Goal: Transaction & Acquisition: Purchase product/service

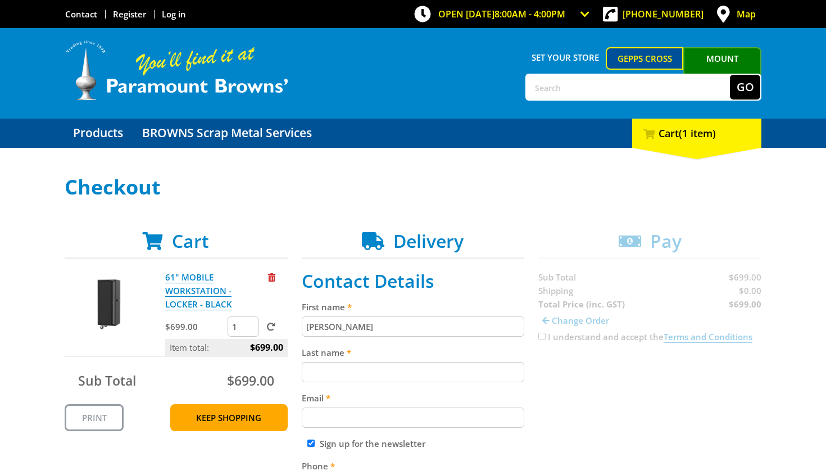
type input "[PERSON_NAME]"
type input "Smoker"
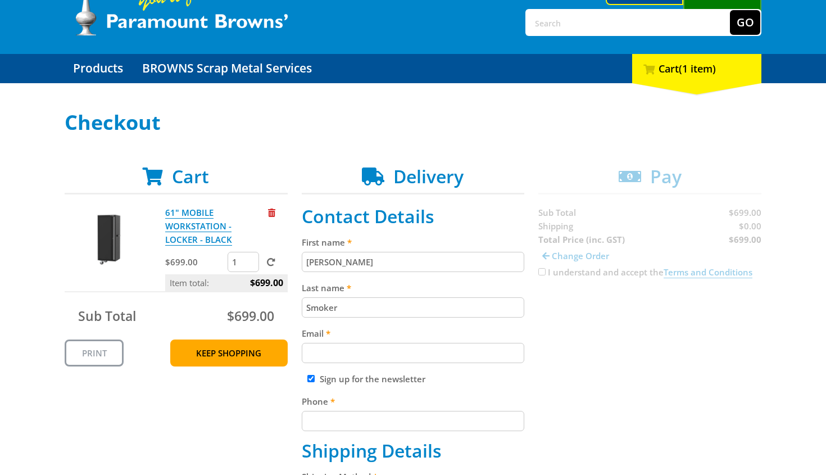
scroll to position [71, 0]
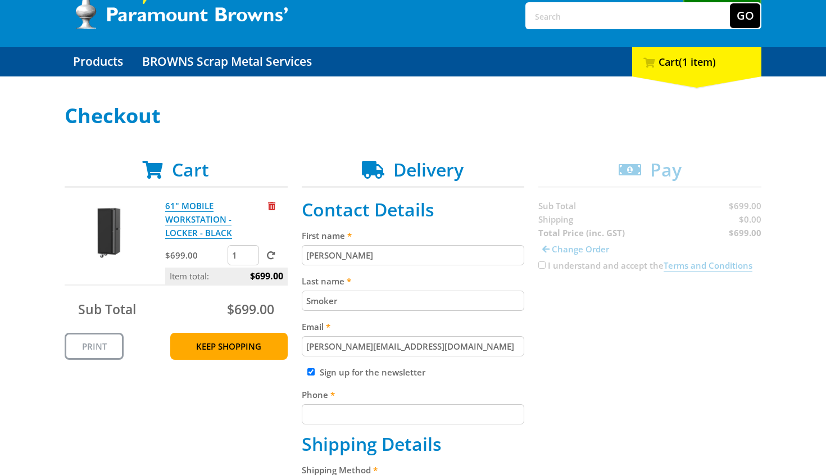
type input "[PERSON_NAME][EMAIL_ADDRESS][DOMAIN_NAME]"
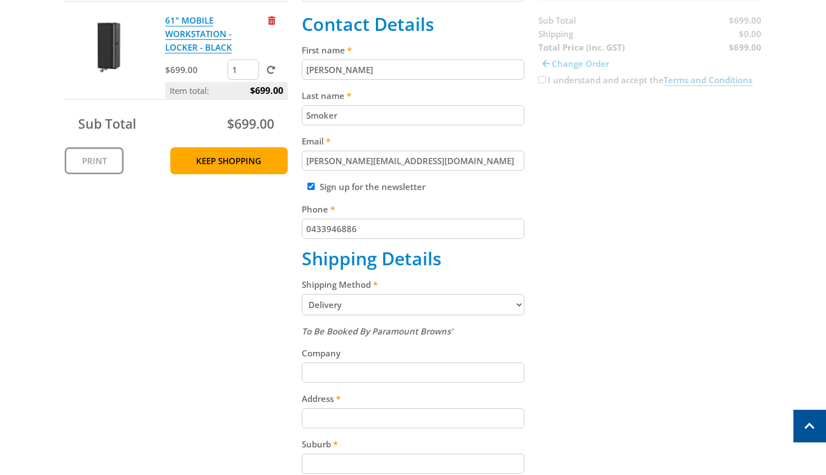
scroll to position [274, 0]
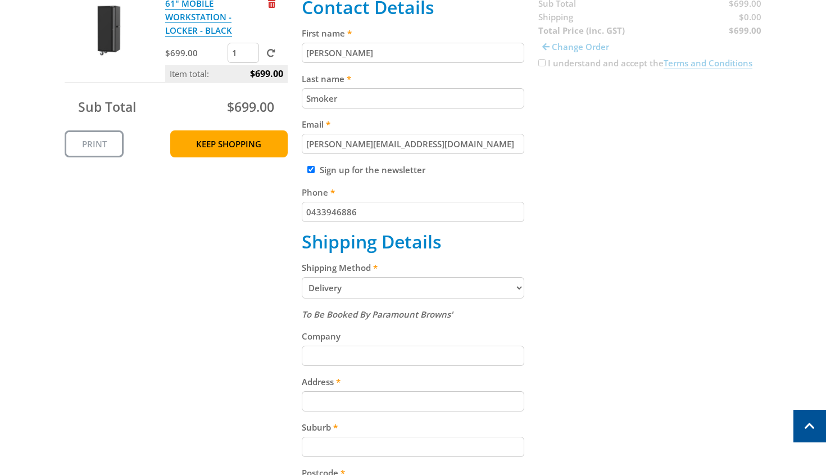
type input "0433946886"
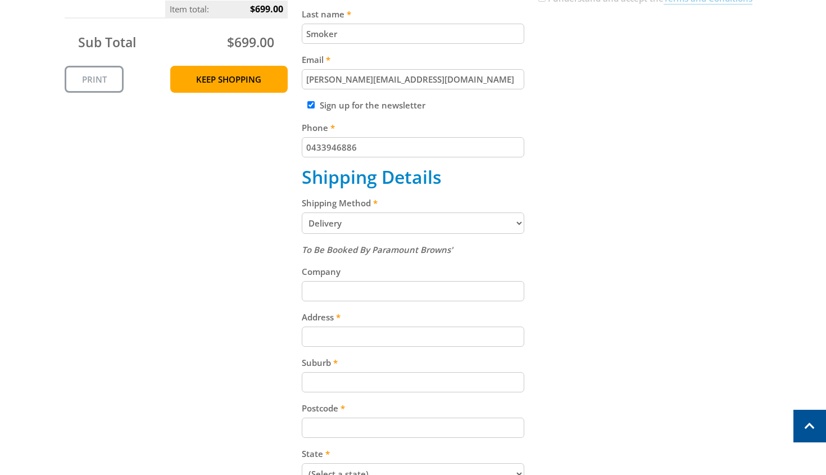
scroll to position [339, 0]
type input "24A Luprena"
type input "[STREET_ADDRESS]"
type input "5098"
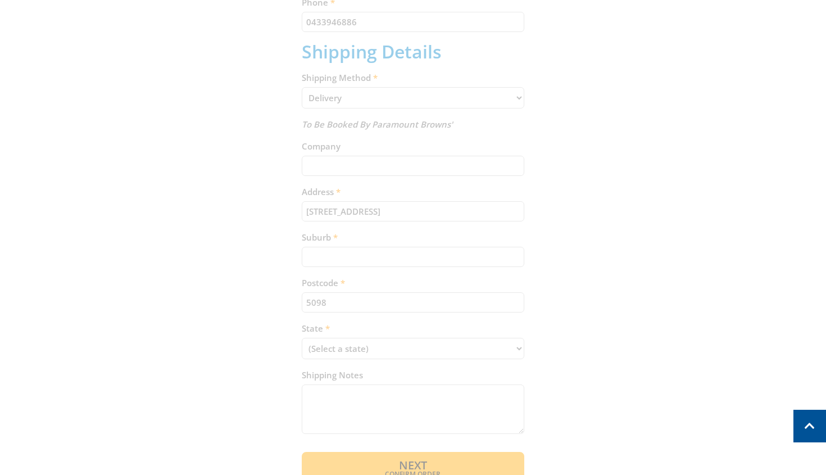
scroll to position [466, 0]
click at [188, 367] on div "Cart 61" MOBILE WORKSTATION - LOCKER - BLACK $699.00 1 Item total: $699.00 Sub …" at bounding box center [413, 123] width 697 height 719
click at [439, 197] on div "Cart 61" MOBILE WORKSTATION - LOCKER - BLACK $699.00 1 Item total: $699.00 Sub …" at bounding box center [413, 123] width 697 height 719
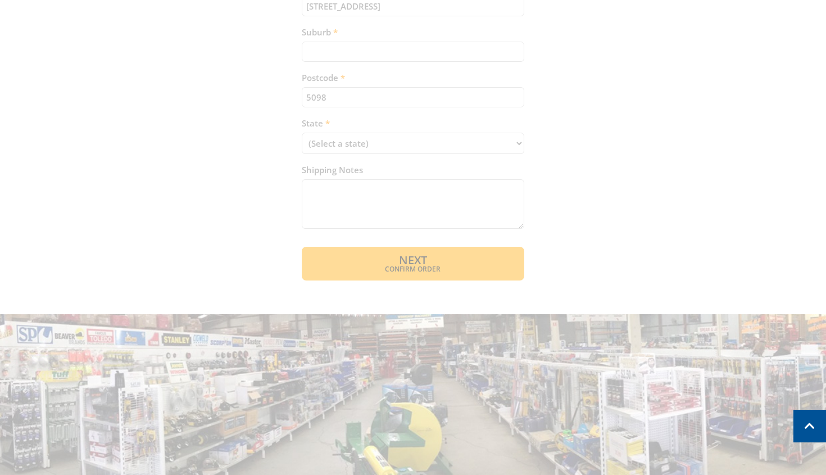
scroll to position [670, 0]
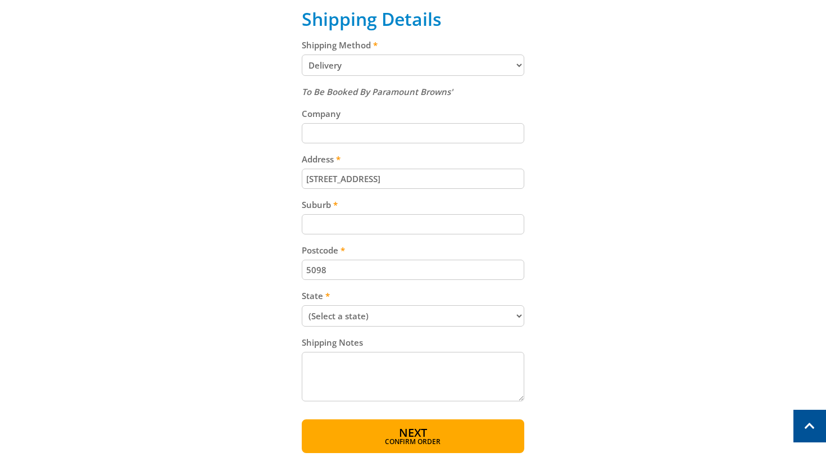
scroll to position [501, 0]
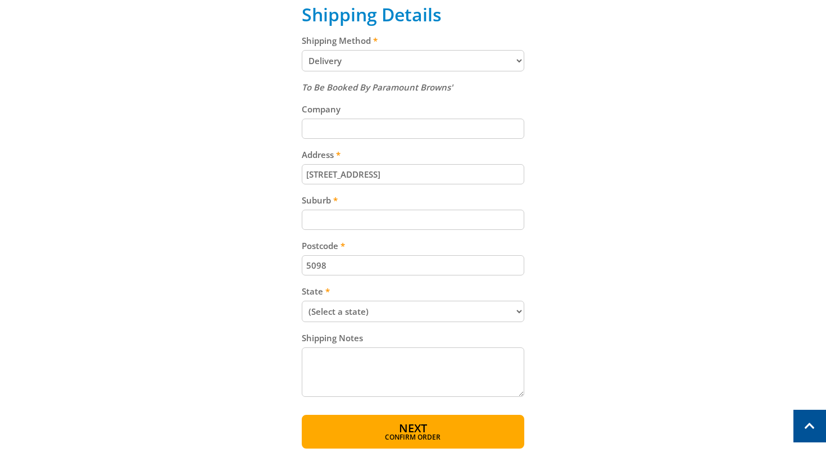
click at [418, 213] on input "Suburb" at bounding box center [413, 220] width 223 height 20
type input "[PERSON_NAME] Farm"
click at [268, 265] on div "Cart 61" MOBILE WORKSTATION - LOCKER - BLACK $699.00 1 Item total: $699.00 Sub …" at bounding box center [413, 89] width 697 height 719
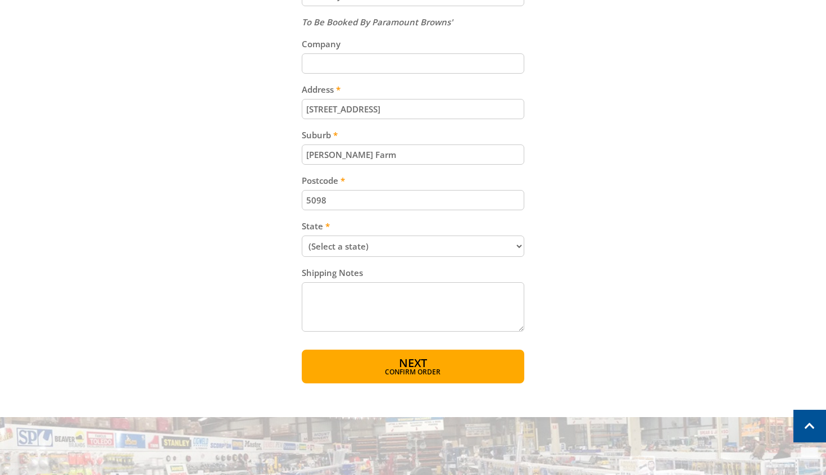
scroll to position [567, 0]
select select "SA"
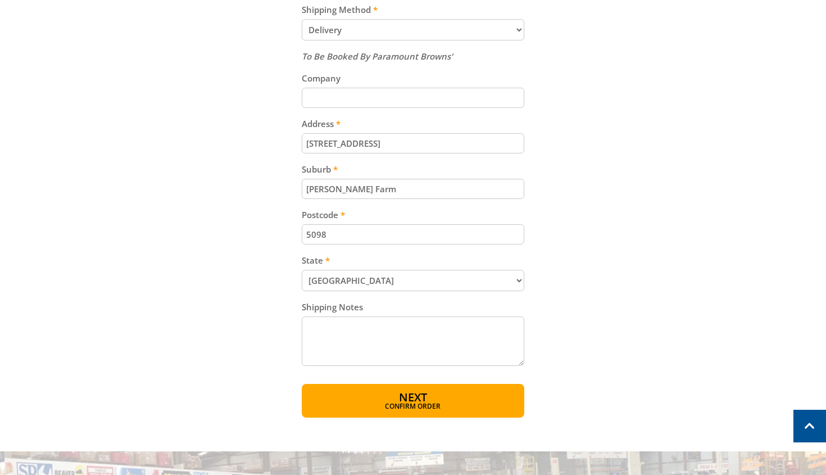
scroll to position [550, 0]
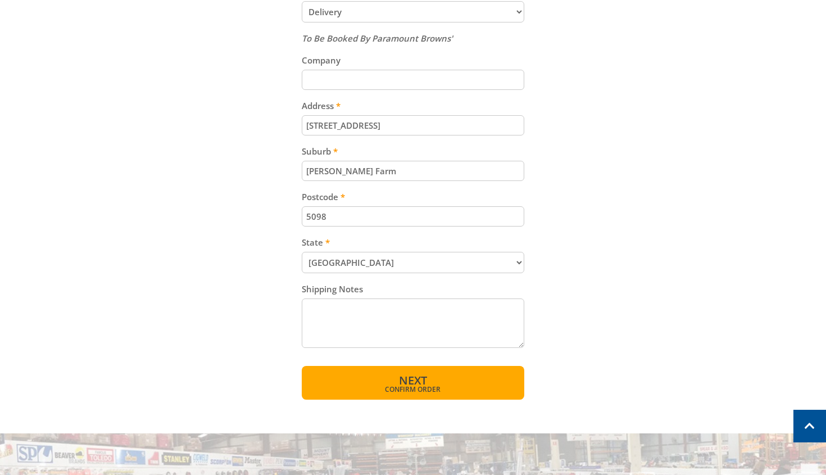
click at [396, 386] on span "Confirm order" at bounding box center [413, 389] width 175 height 7
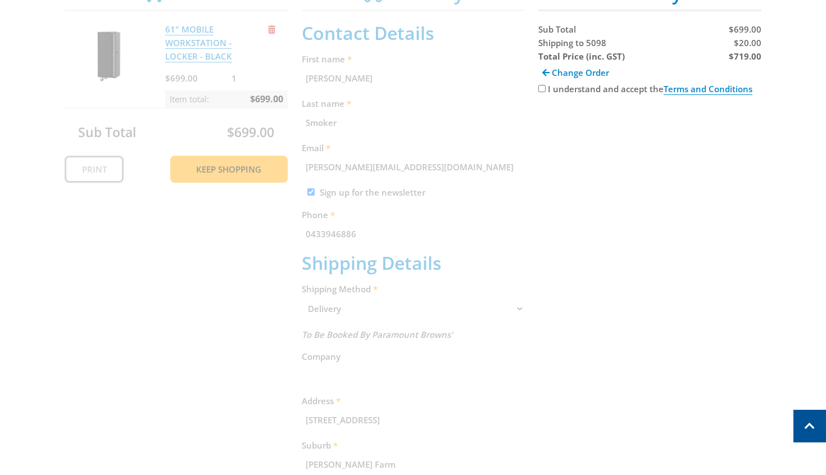
scroll to position [231, 0]
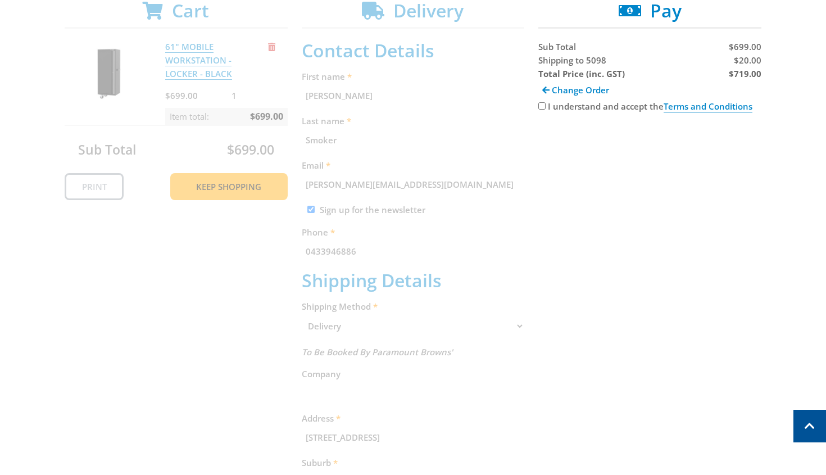
click at [537, 108] on div "Cart 61" MOBILE WORKSTATION - LOCKER - BLACK $699.00 1 Item total: $699.00 Sub …" at bounding box center [413, 353] width 697 height 707
click at [541, 109] on input "I understand and accept the Terms and Conditions" at bounding box center [542, 105] width 7 height 7
checkbox input "true"
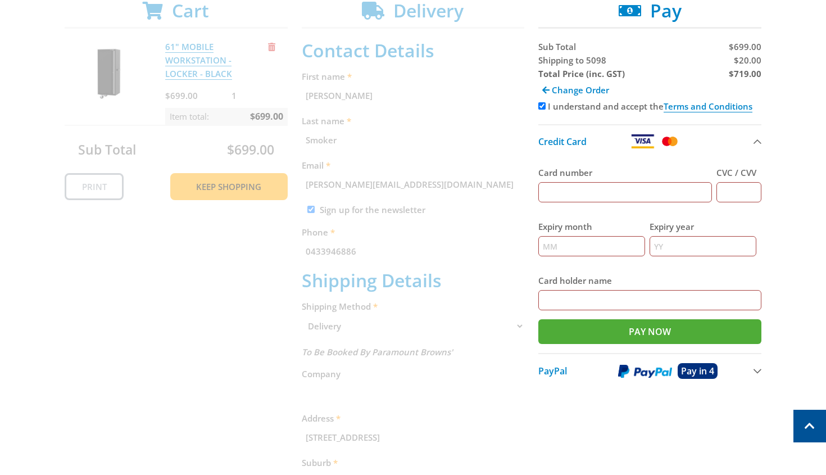
click at [579, 199] on input "Card number" at bounding box center [626, 192] width 174 height 20
type input "[CREDIT_CARD_NUMBER]"
type input "669"
type input "03"
type input "30"
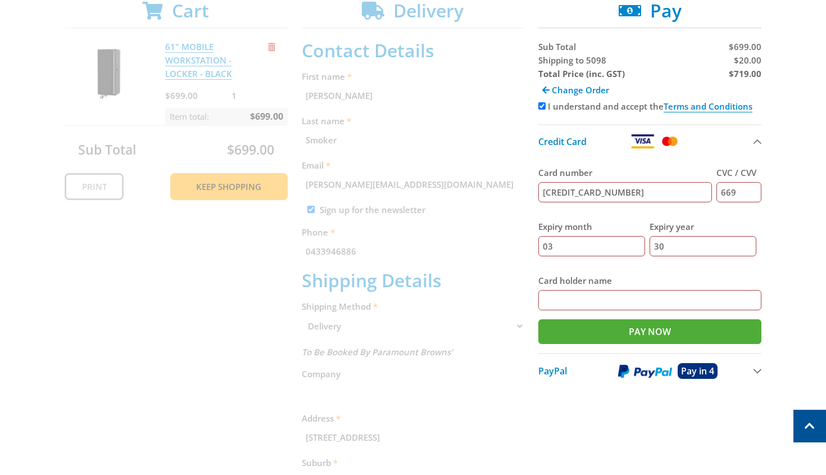
type input "[PERSON_NAME]"
click at [631, 334] on input "Pay Now" at bounding box center [650, 331] width 223 height 25
type input "Paying..."
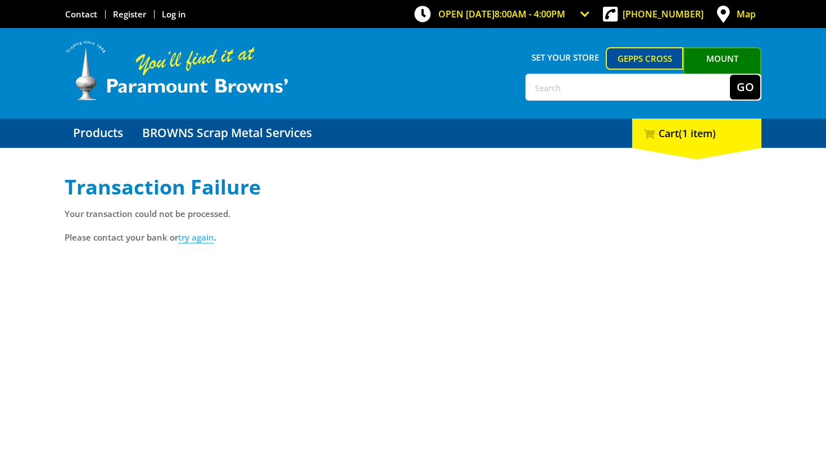
click at [205, 240] on link "try again" at bounding box center [196, 238] width 36 height 12
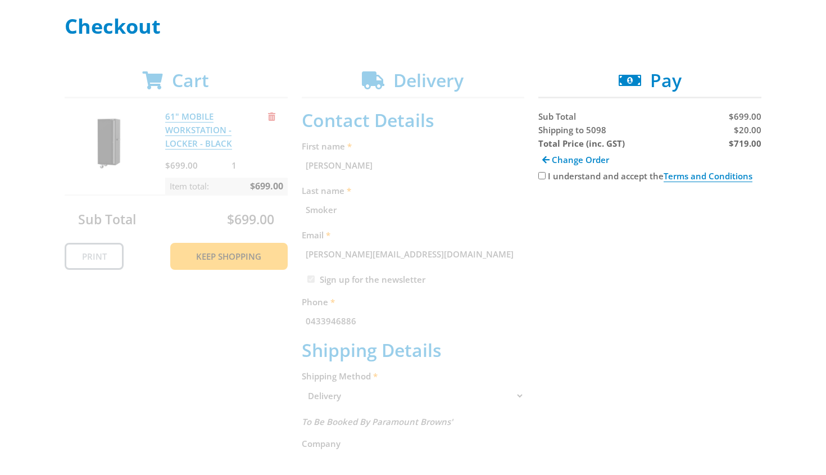
scroll to position [162, 0]
click at [544, 172] on div "I understand and accept the Terms and Conditions" at bounding box center [650, 174] width 223 height 13
click at [543, 177] on input "I understand and accept the Terms and Conditions" at bounding box center [542, 174] width 7 height 7
checkbox input "true"
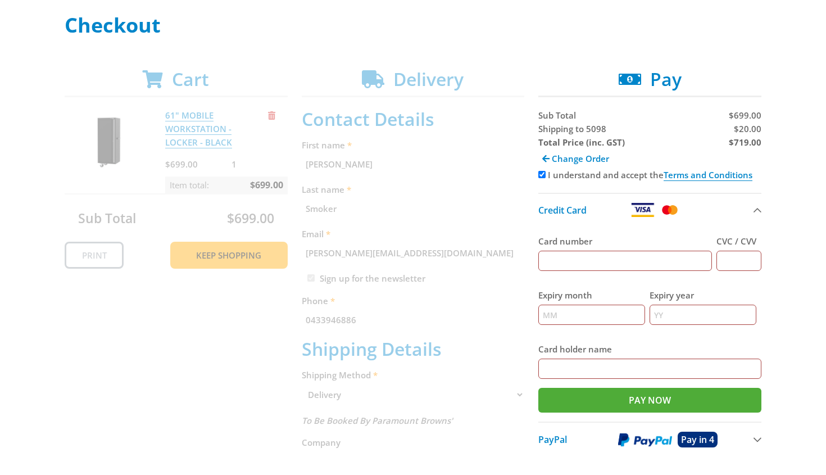
click at [571, 259] on input "Card number" at bounding box center [626, 261] width 174 height 20
click at [556, 439] on span "PayPal" at bounding box center [553, 439] width 29 height 12
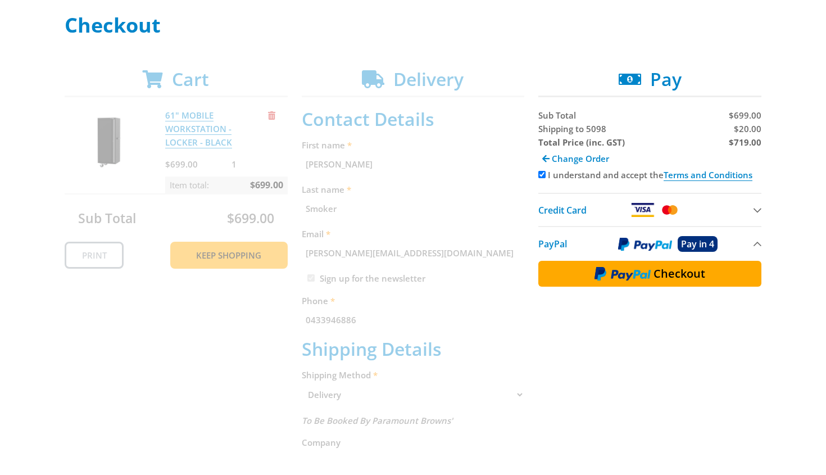
click at [646, 273] on img at bounding box center [623, 273] width 56 height 15
